Goal: Task Accomplishment & Management: Manage account settings

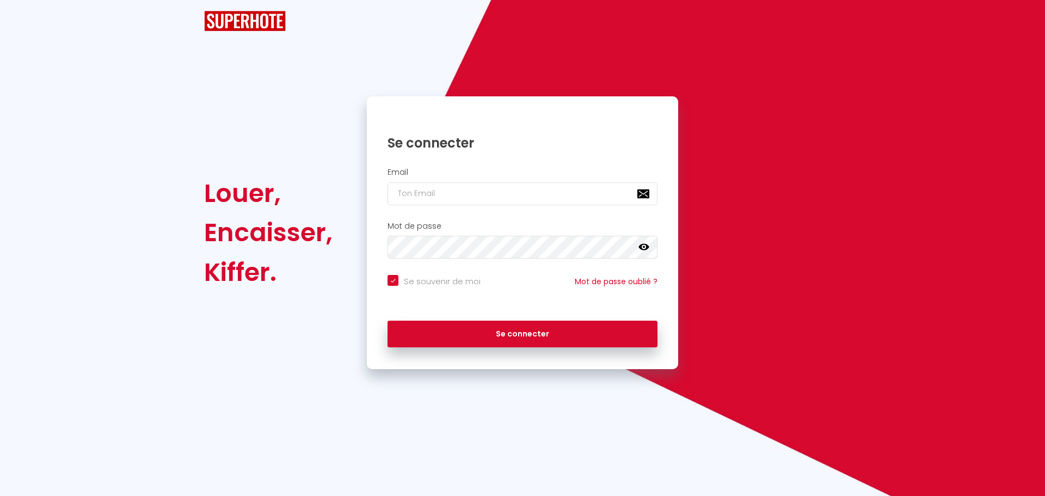
checkbox input "true"
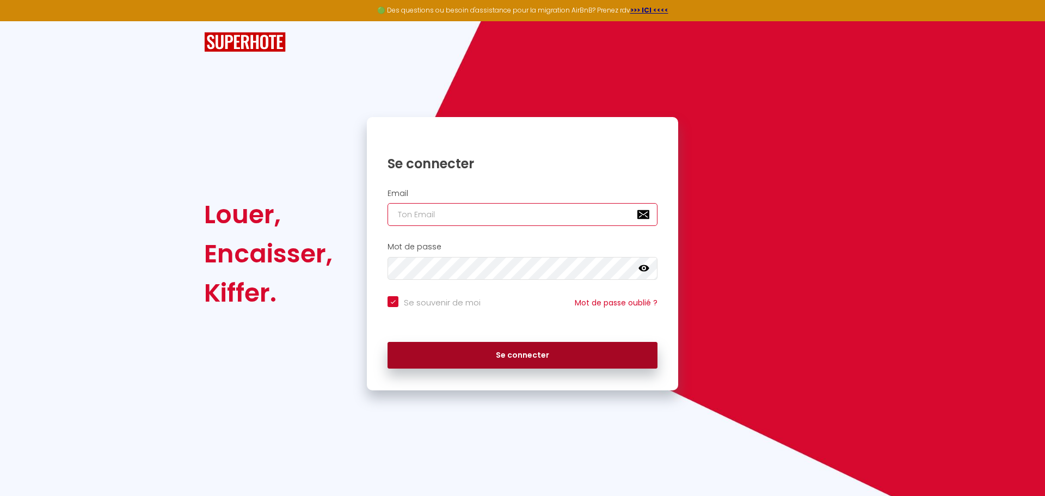
type input "[EMAIL_ADDRESS][DOMAIN_NAME]"
click at [513, 357] on button "Se connecter" at bounding box center [522, 355] width 270 height 27
checkbox input "true"
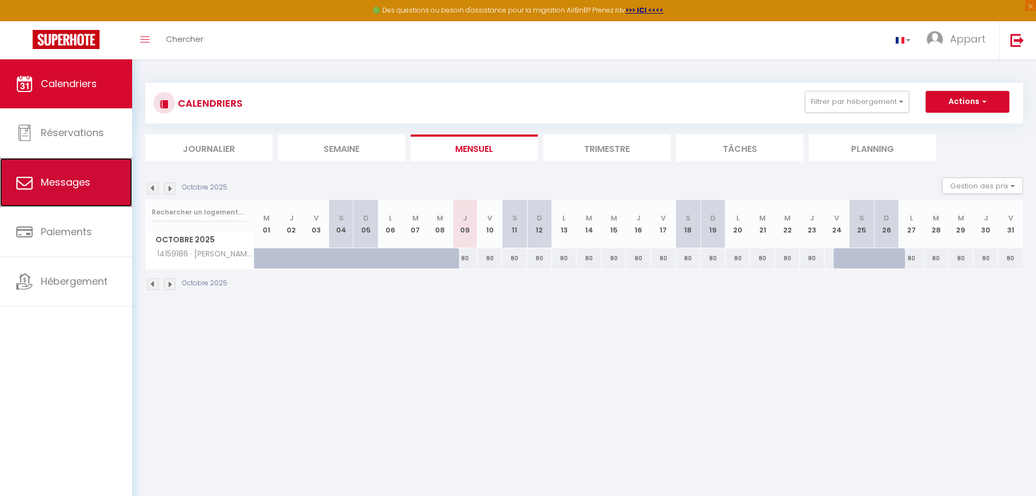
click at [83, 171] on link "Messages" at bounding box center [66, 182] width 132 height 49
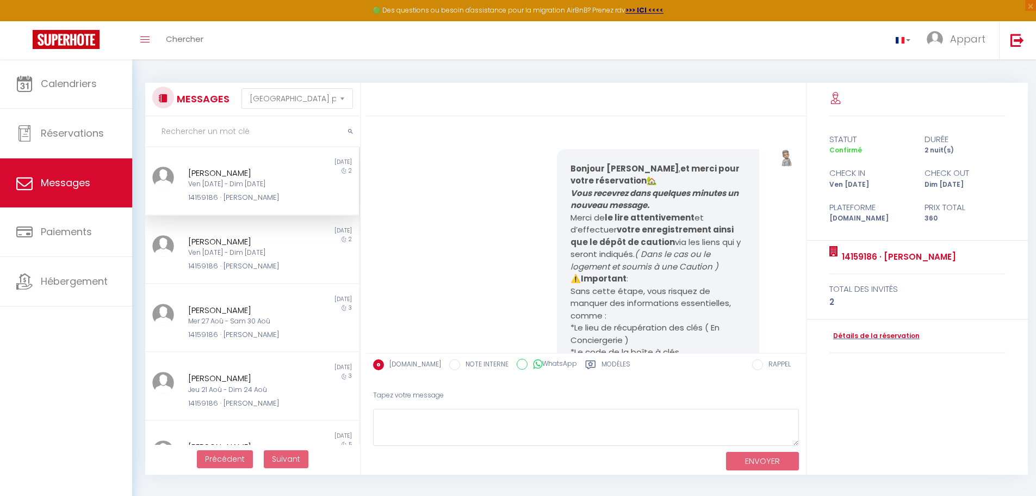
scroll to position [3687, 0]
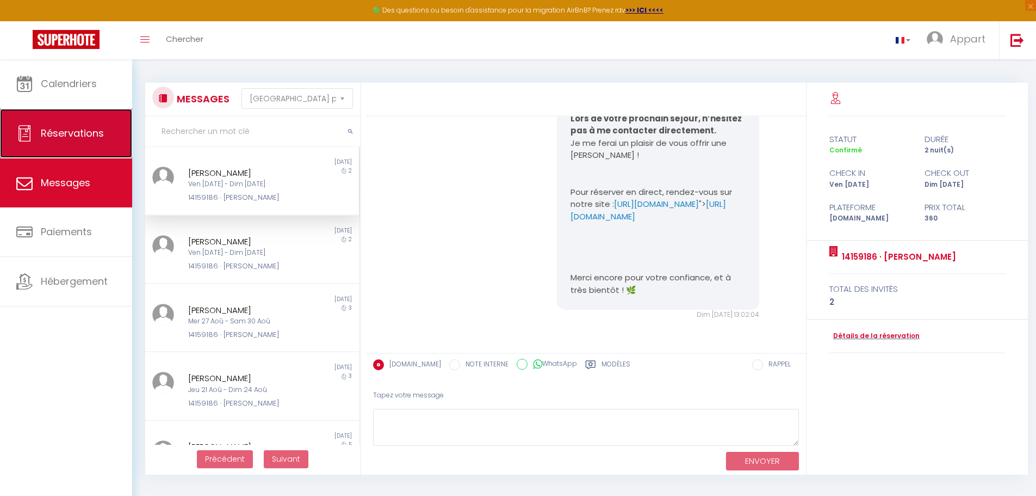
click at [91, 132] on span "Réservations" at bounding box center [72, 133] width 63 height 14
select select "not_cancelled"
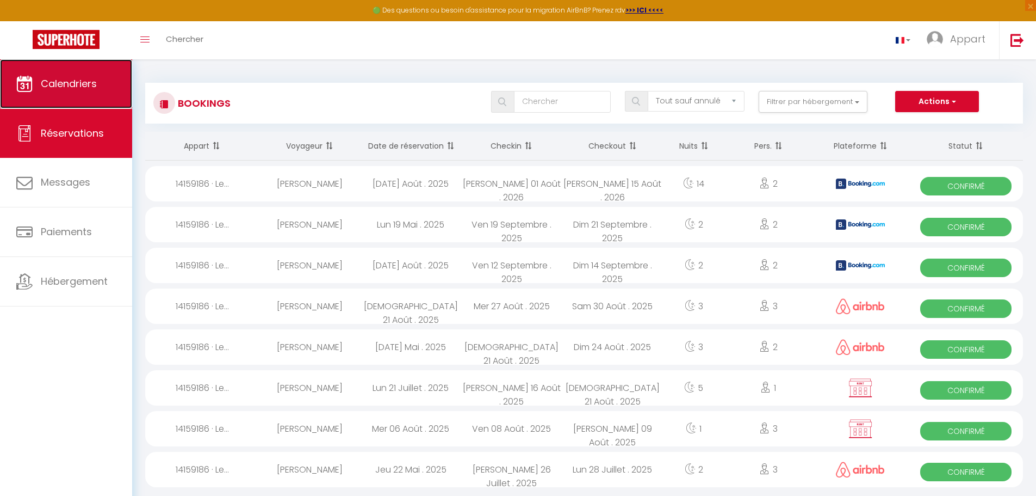
click at [61, 73] on link "Calendriers" at bounding box center [66, 83] width 132 height 49
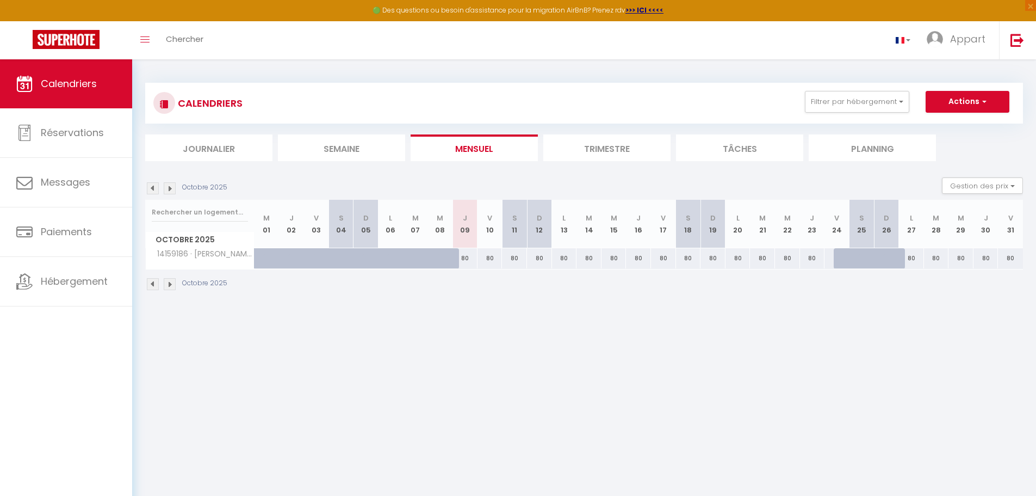
click at [173, 189] on img at bounding box center [170, 188] width 12 height 12
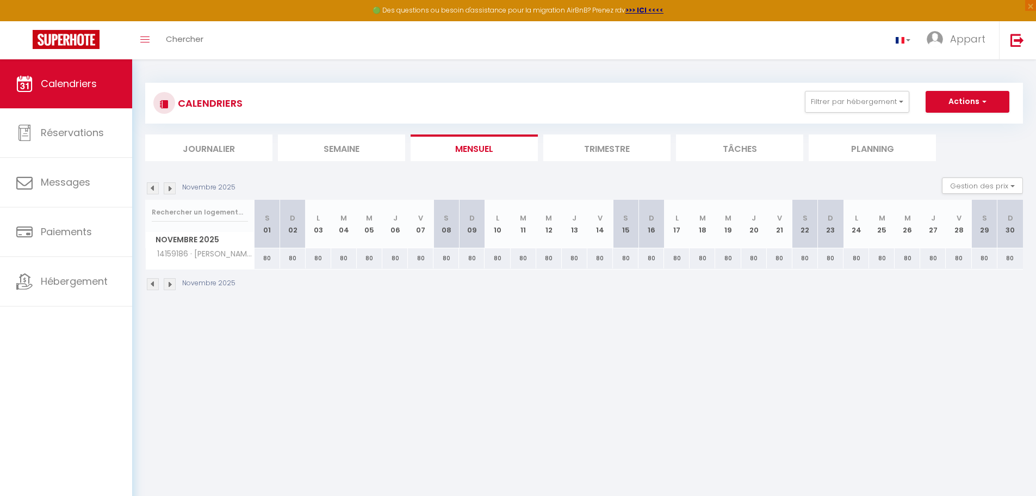
click at [173, 189] on img at bounding box center [170, 188] width 12 height 12
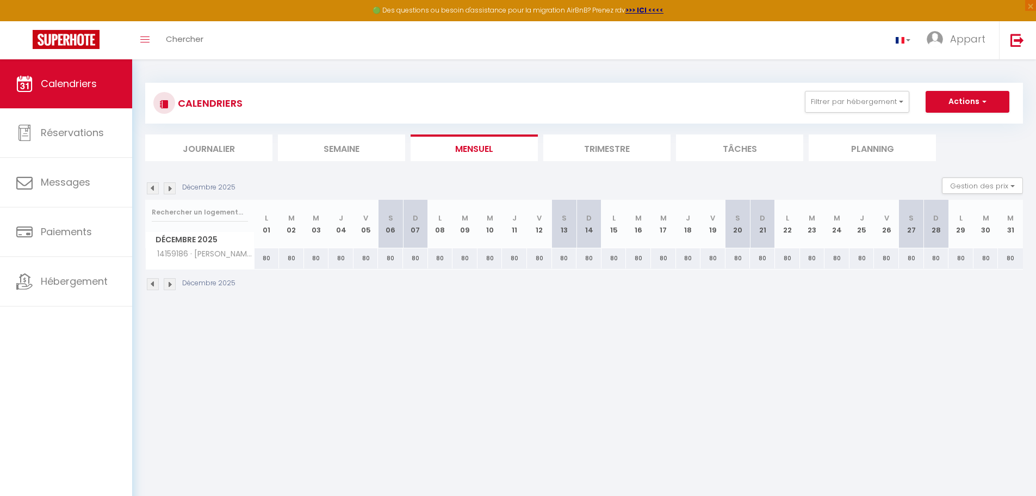
click at [173, 189] on img at bounding box center [170, 188] width 12 height 12
